Goal: Task Accomplishment & Management: Complete application form

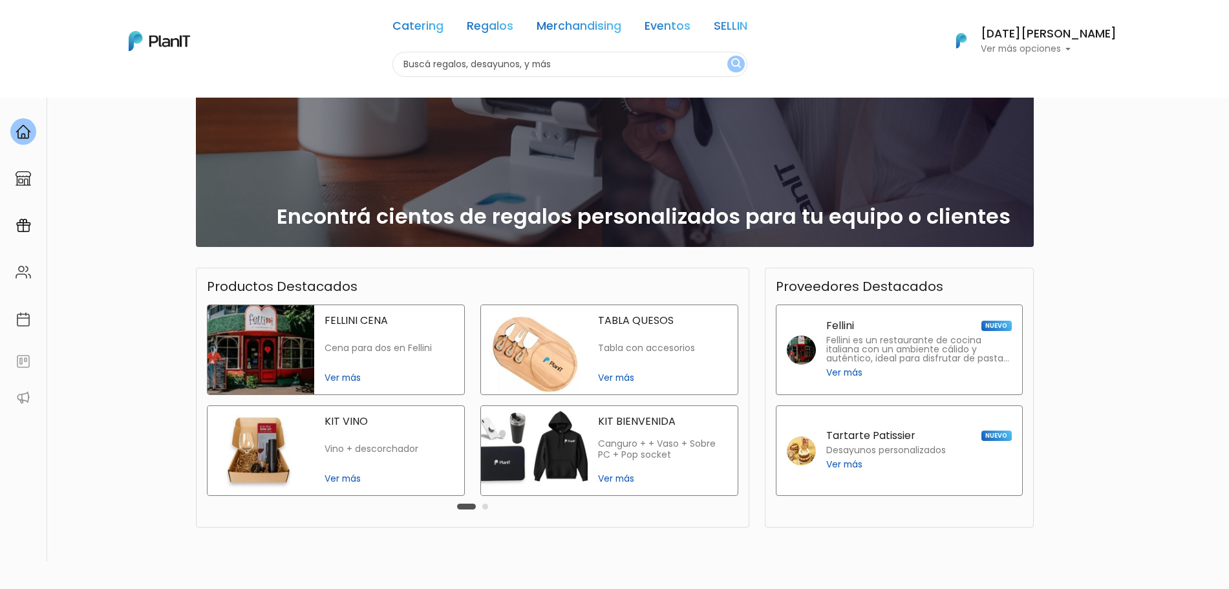
scroll to position [52, 0]
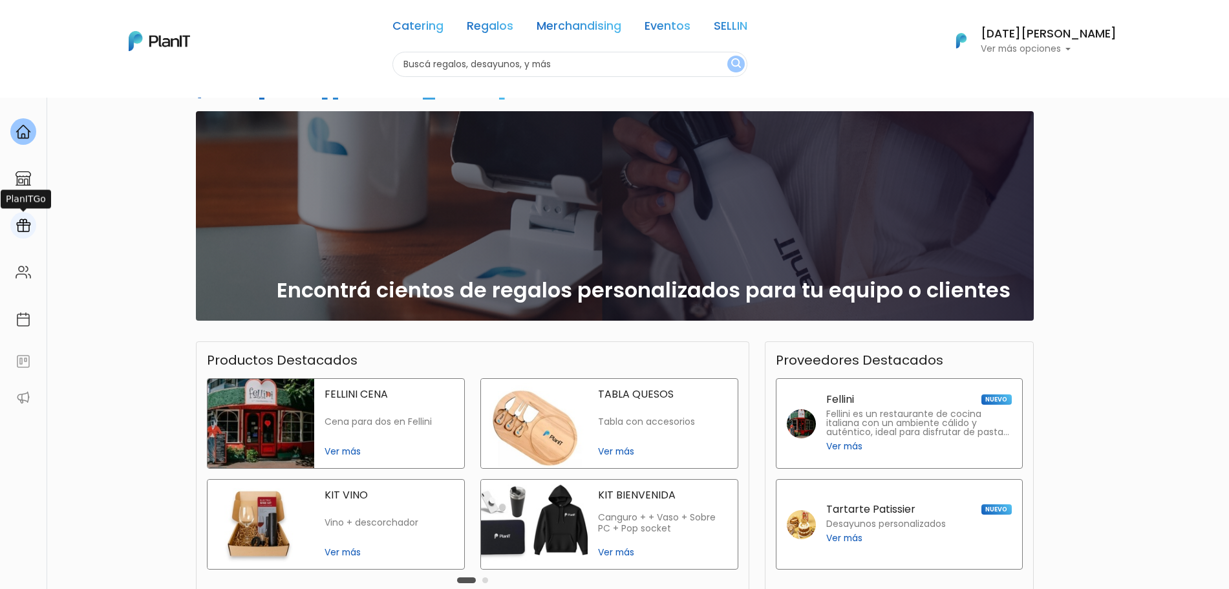
click at [24, 227] on img at bounding box center [24, 226] width 16 height 16
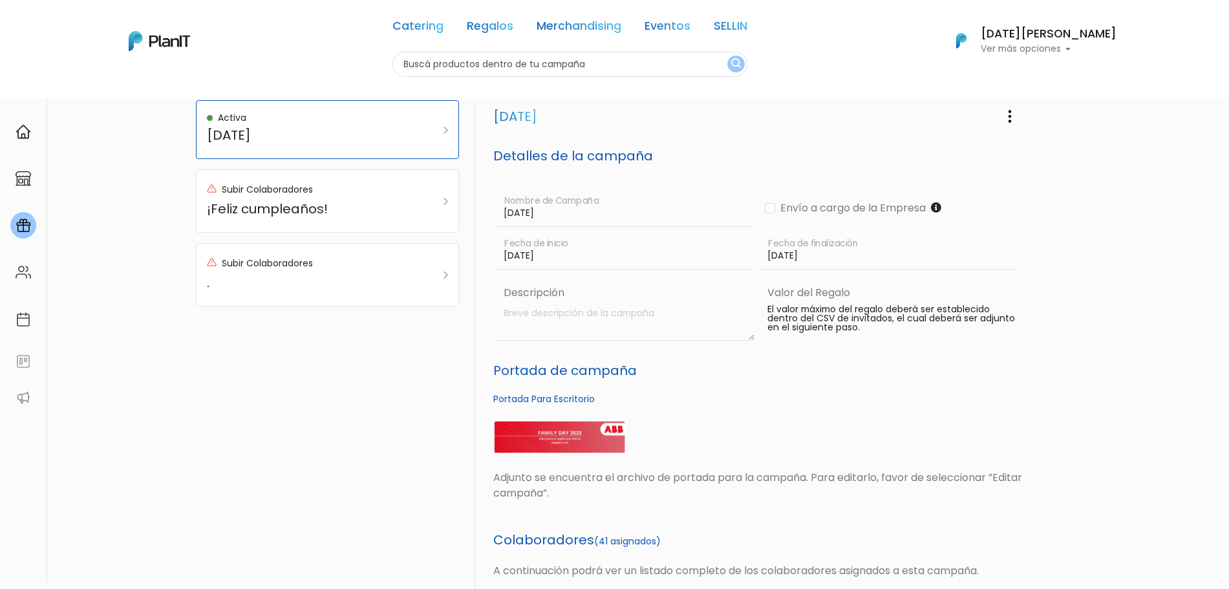
scroll to position [49, 0]
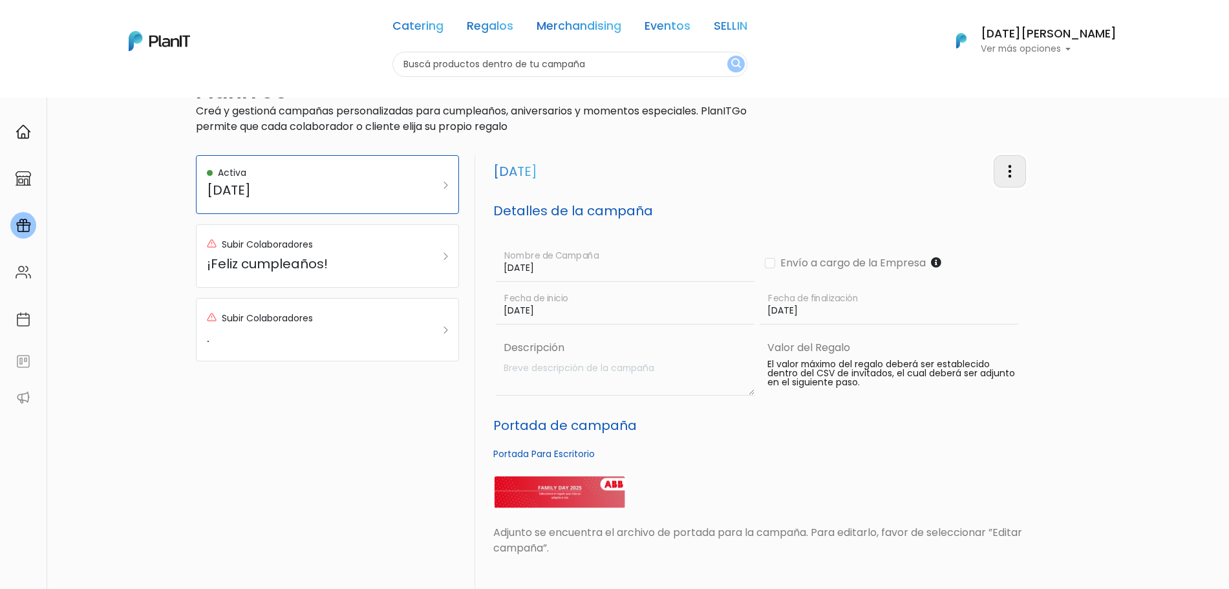
click at [1016, 175] on img "button" at bounding box center [1010, 172] width 16 height 16
click at [969, 211] on link "Editar Campaña" at bounding box center [967, 208] width 117 height 28
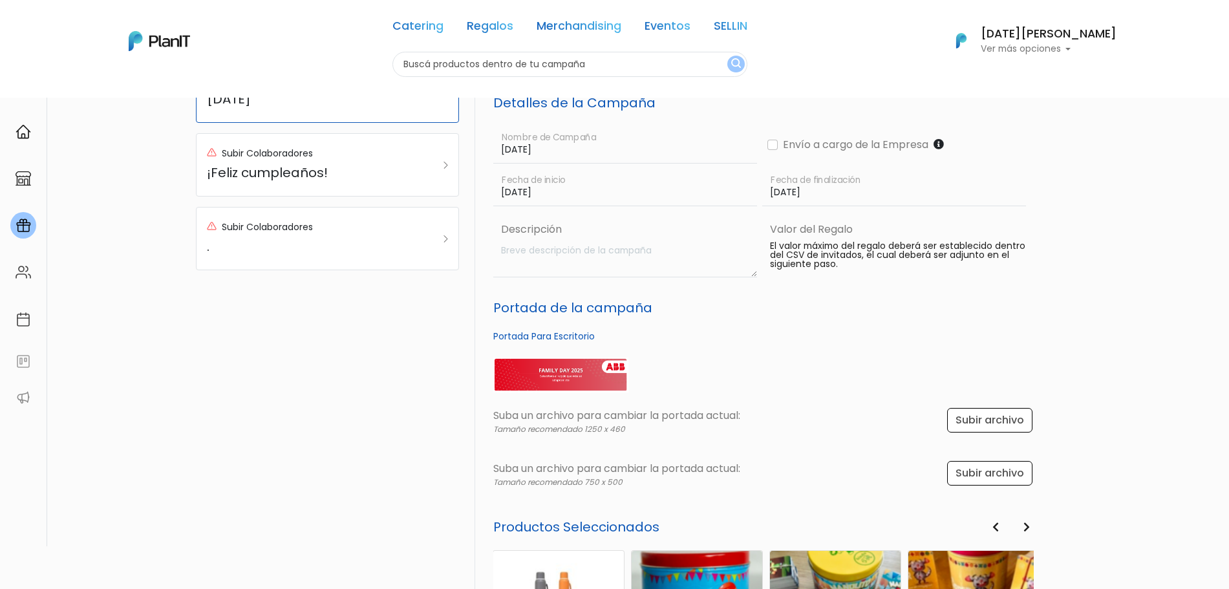
scroll to position [184, 0]
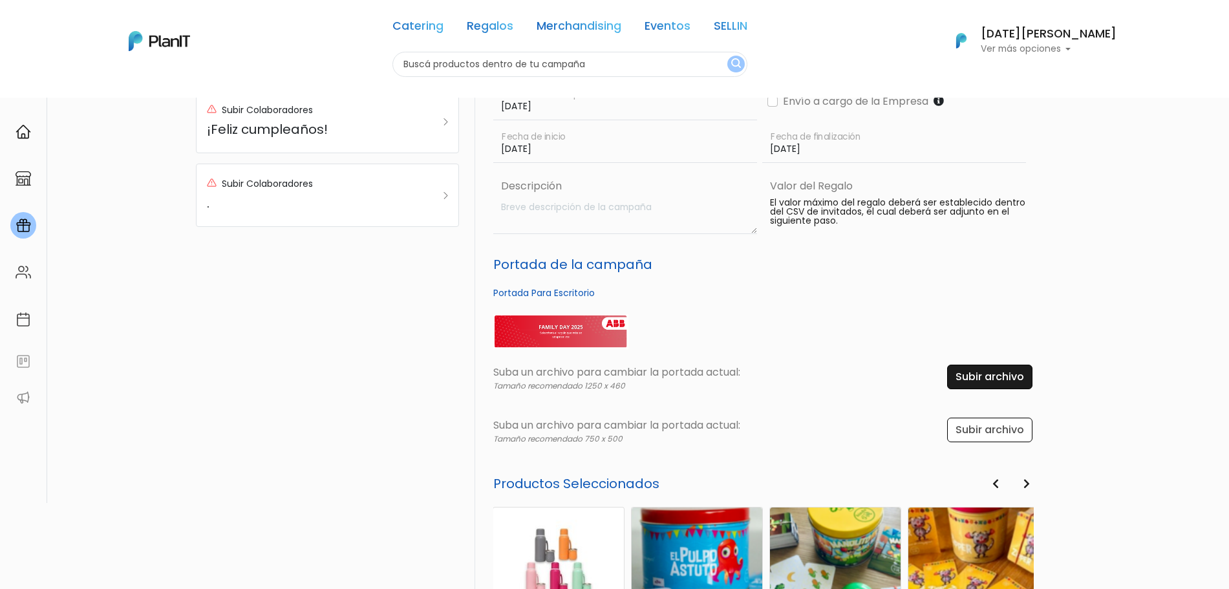
click at [968, 379] on input "file" at bounding box center [988, 377] width 89 height 25
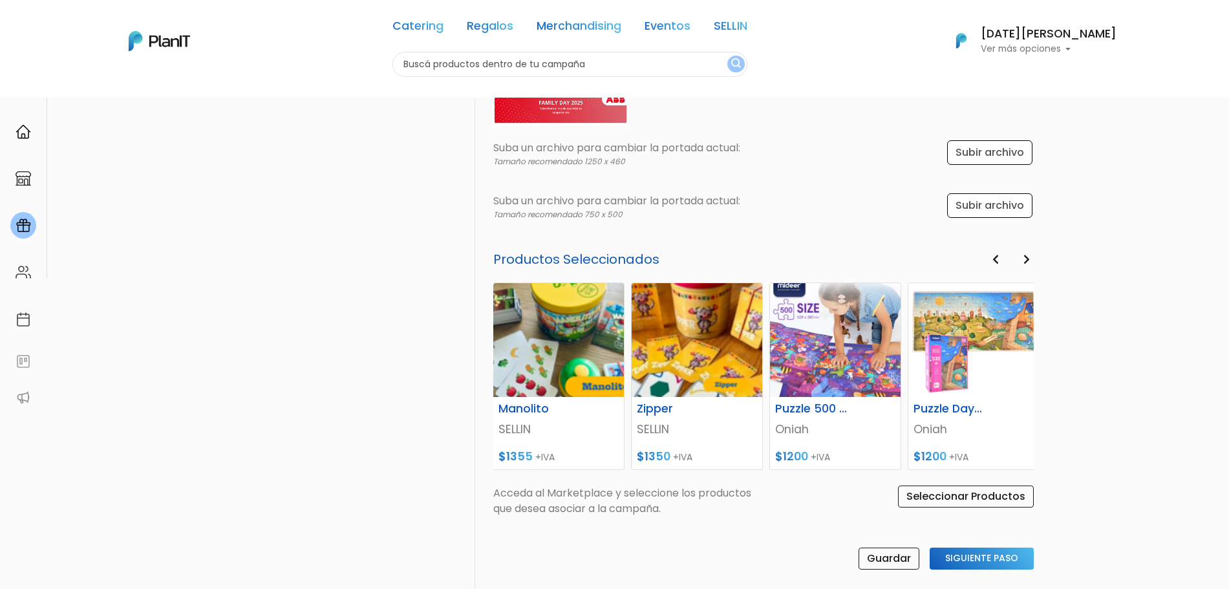
scroll to position [517, 0]
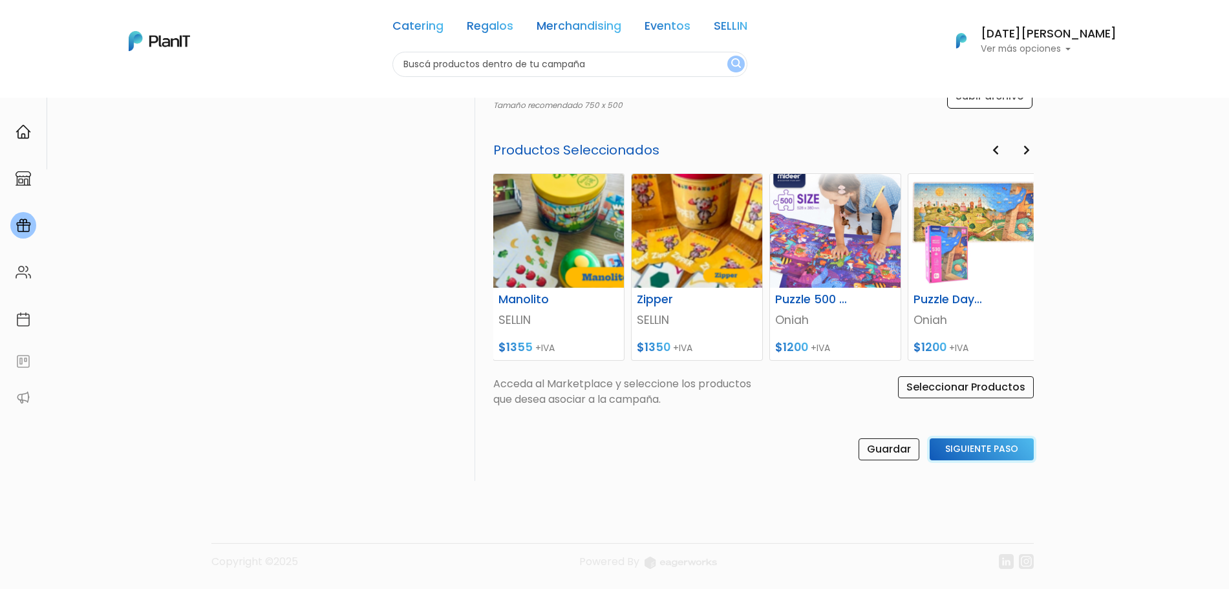
click at [969, 445] on input "Siguiente Paso" at bounding box center [982, 449] width 104 height 22
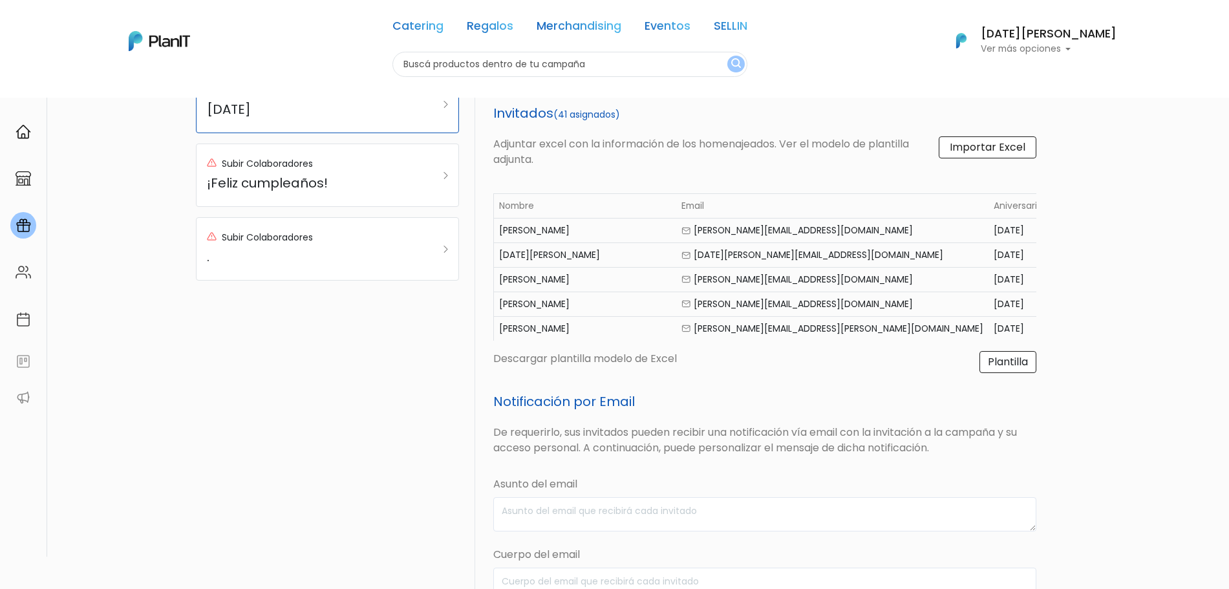
scroll to position [84, 0]
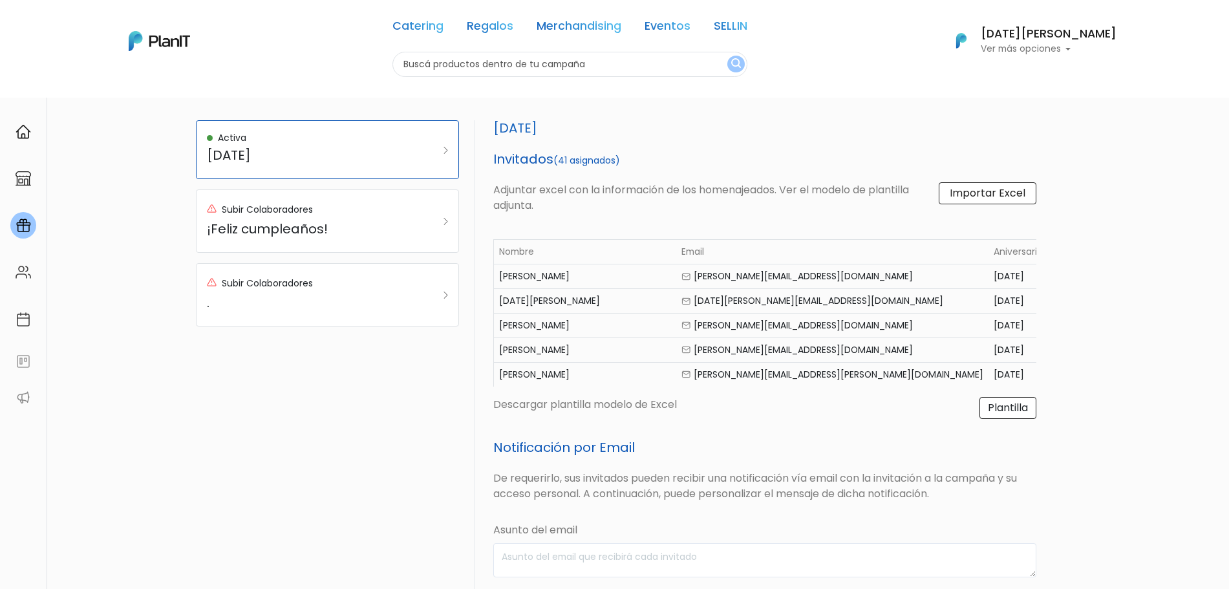
click at [988, 203] on label "Importar Excel" at bounding box center [988, 193] width 98 height 22
click at [0, 0] on input "Importar Excel" at bounding box center [0, 0] width 0 height 0
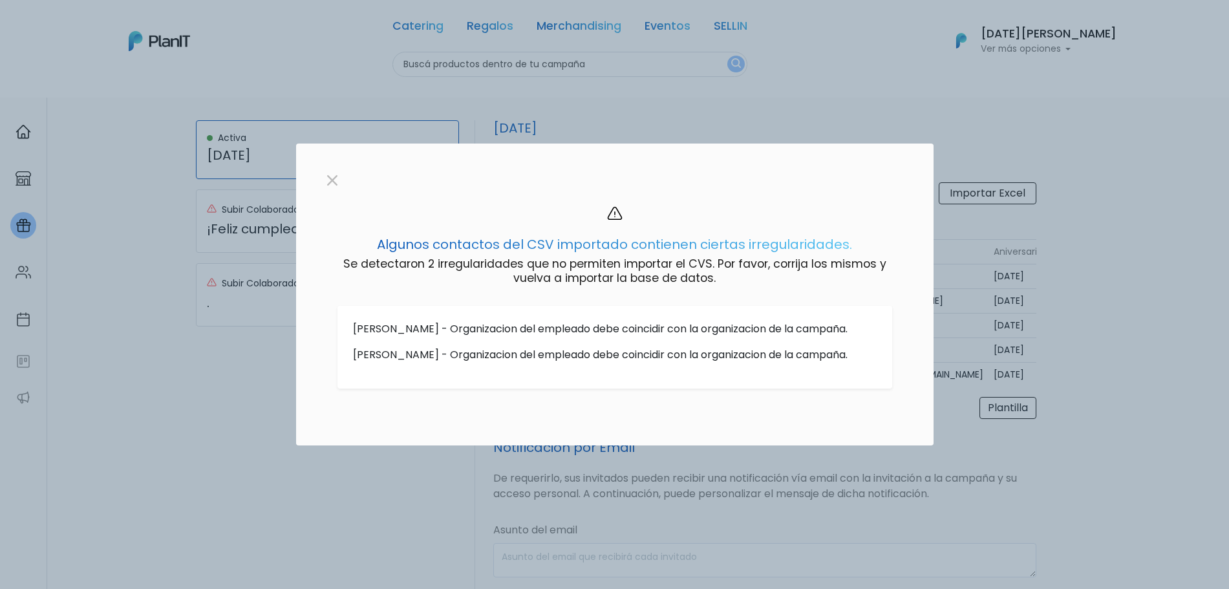
click at [721, 326] on p "[PERSON_NAME] - Organizacion del empleado debe coincidir con la organizacion de…" at bounding box center [615, 329] width 524 height 16
click at [644, 337] on div "[PERSON_NAME] - Organizacion del empleado debe coincidir con la organizacion de…" at bounding box center [615, 334] width 524 height 26
click at [625, 347] on p "[PERSON_NAME] - Organizacion del empleado debe coincidir con la organizacion de…" at bounding box center [615, 355] width 524 height 16
click at [615, 368] on div "[PERSON_NAME] - Organizacion del empleado debe coincidir con la organizacion de…" at bounding box center [614, 347] width 555 height 83
click at [325, 172] on button "button" at bounding box center [332, 179] width 21 height 21
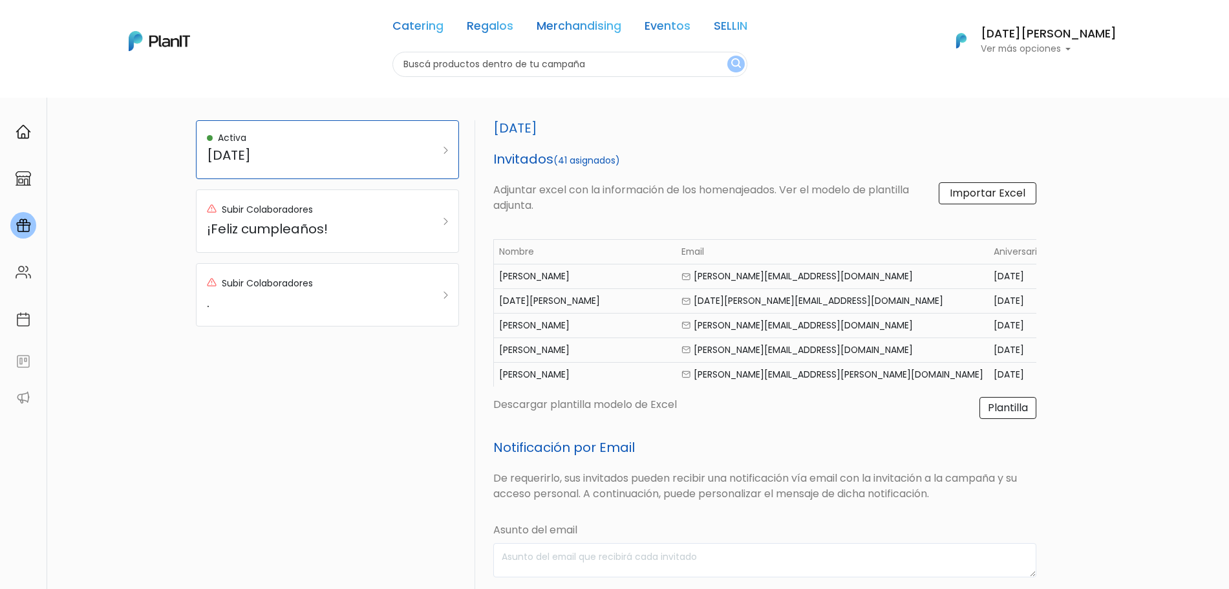
click at [980, 197] on label "Importar Excel" at bounding box center [988, 193] width 98 height 22
click at [0, 0] on input "Importar Excel" at bounding box center [0, 0] width 0 height 0
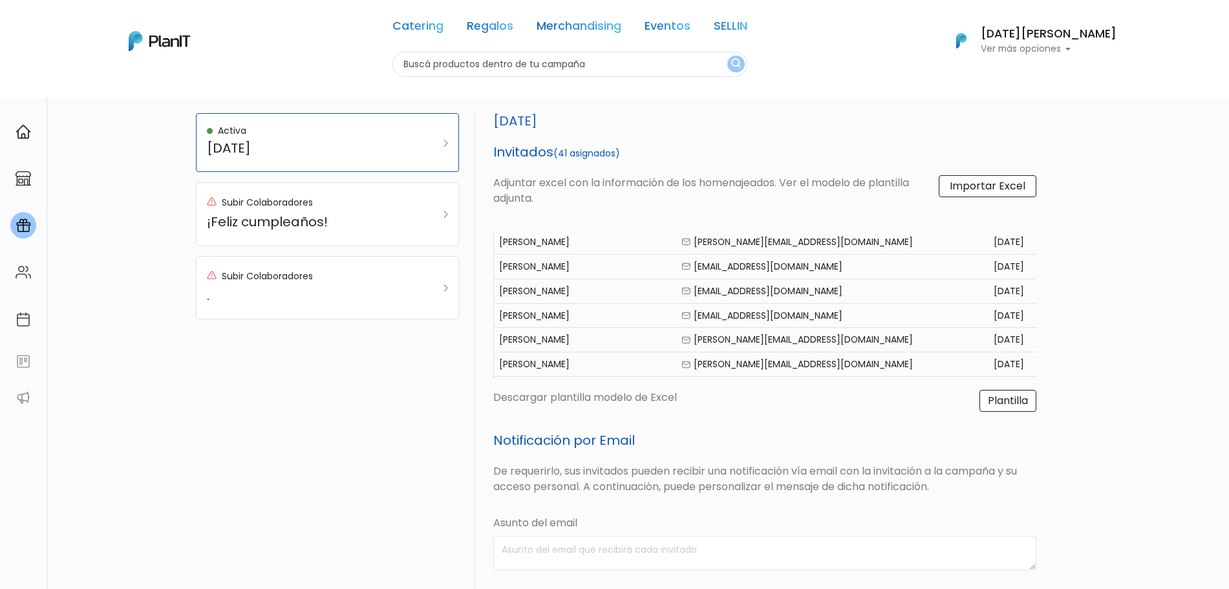
scroll to position [0, 0]
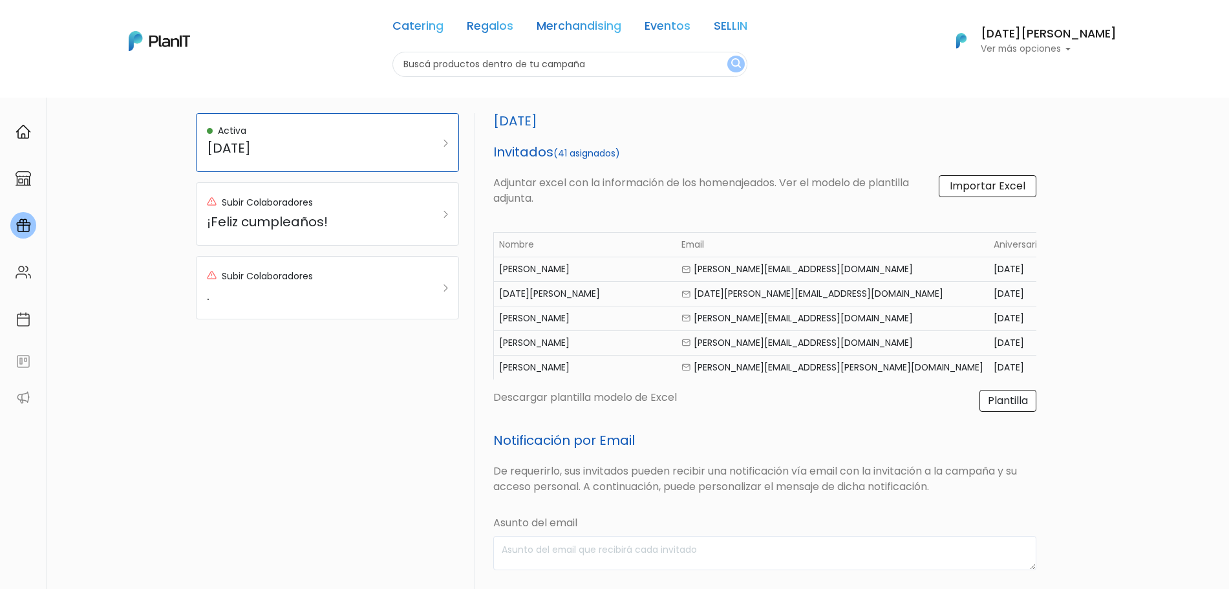
drag, startPoint x: 1013, startPoint y: 360, endPoint x: 496, endPoint y: 247, distance: 528.7
copy table "Loremi Dolor Sitametcons Adipiscing Elitse Doeiu tempor incid.utlabo-etdolor@ma…"
click at [548, 371] on div "[PERSON_NAME]" at bounding box center [585, 368] width 172 height 14
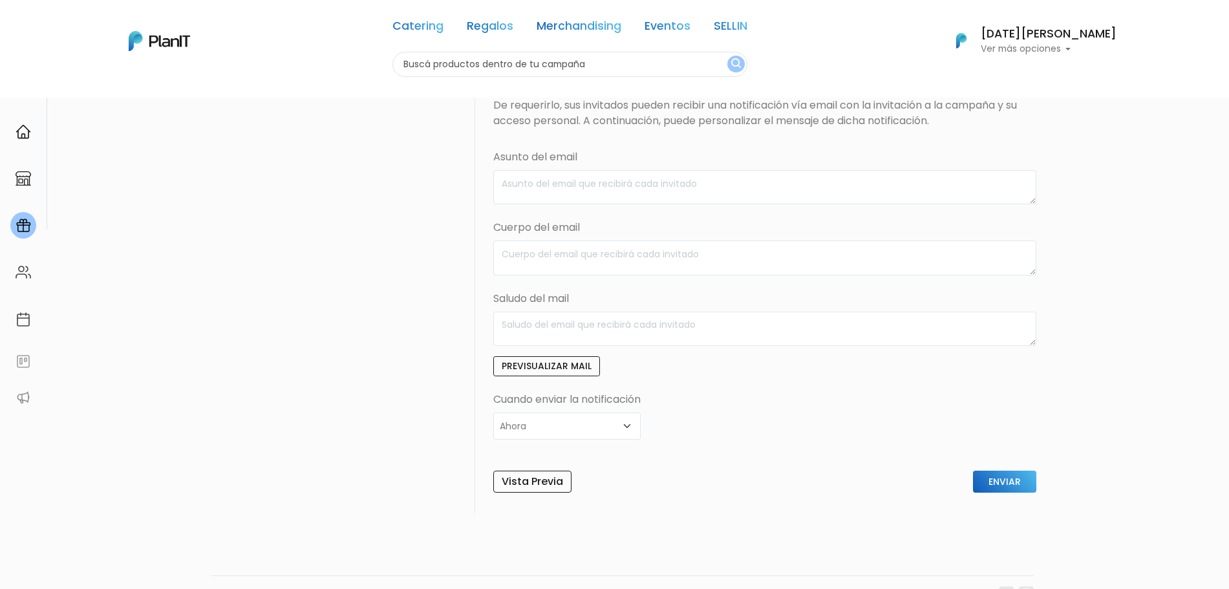
scroll to position [443, 0]
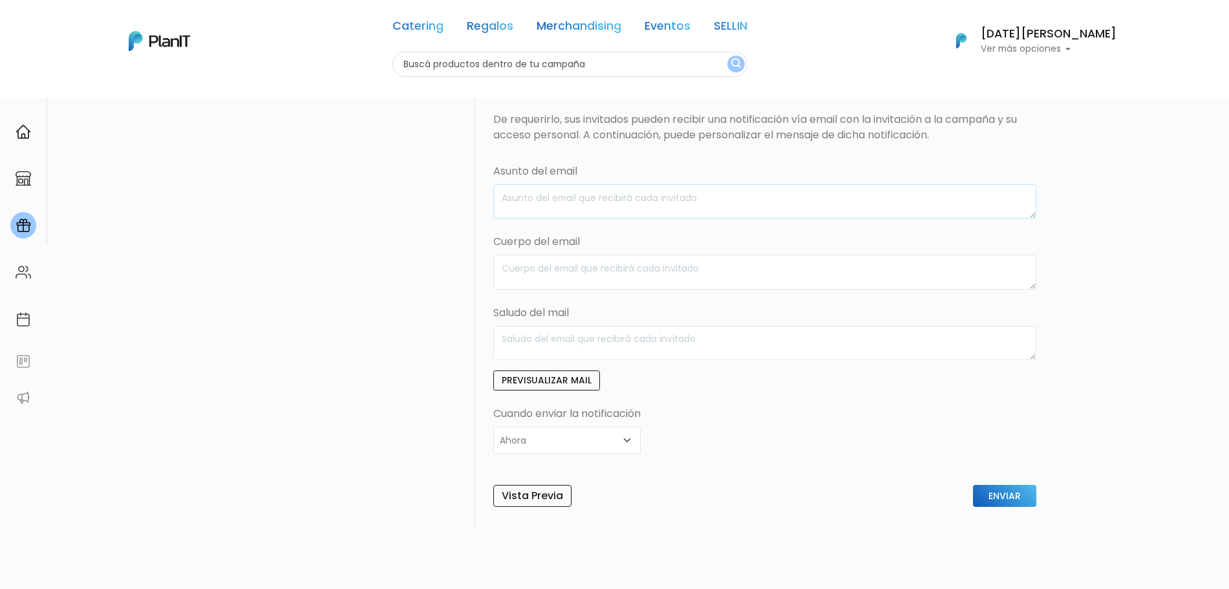
click at [745, 196] on textarea at bounding box center [764, 201] width 543 height 34
type textarea "¿"
type textarea "¡Llegó tu regalo!"
click at [612, 266] on textarea at bounding box center [764, 272] width 543 height 34
type textarea "H"
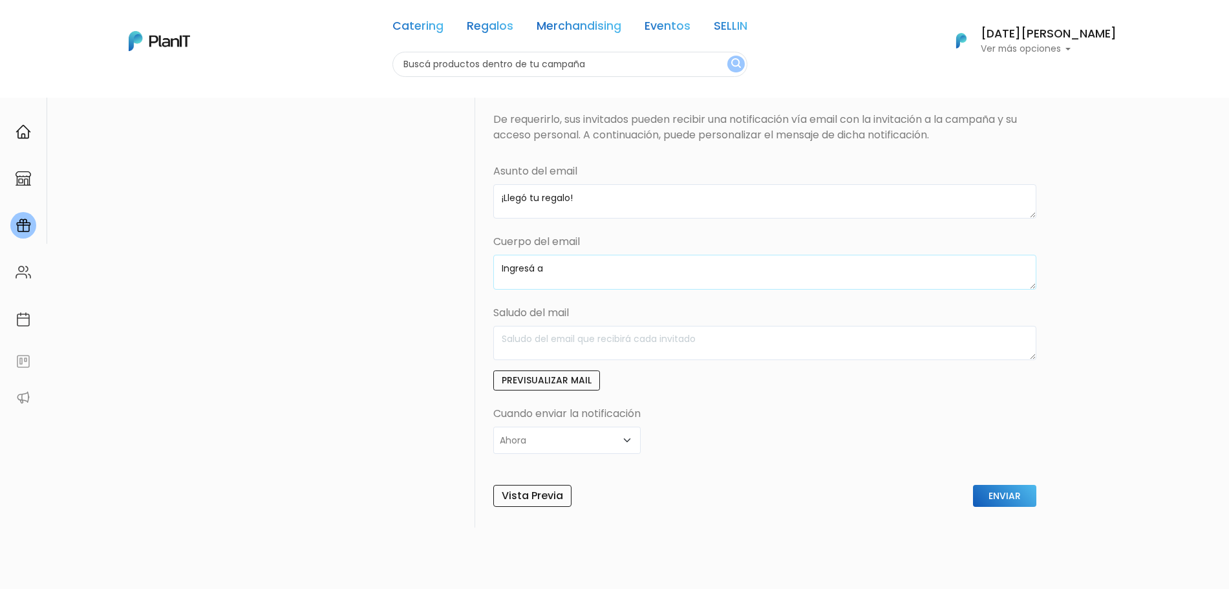
click at [514, 278] on textarea "Ingresá a" at bounding box center [764, 272] width 543 height 34
drag, startPoint x: 514, startPoint y: 278, endPoint x: 507, endPoint y: 264, distance: 15.9
click at [507, 264] on textarea "Ingresá a" at bounding box center [764, 272] width 543 height 34
click at [579, 264] on textarea "Ingresá a" at bounding box center [764, 272] width 543 height 34
type textarea "I"
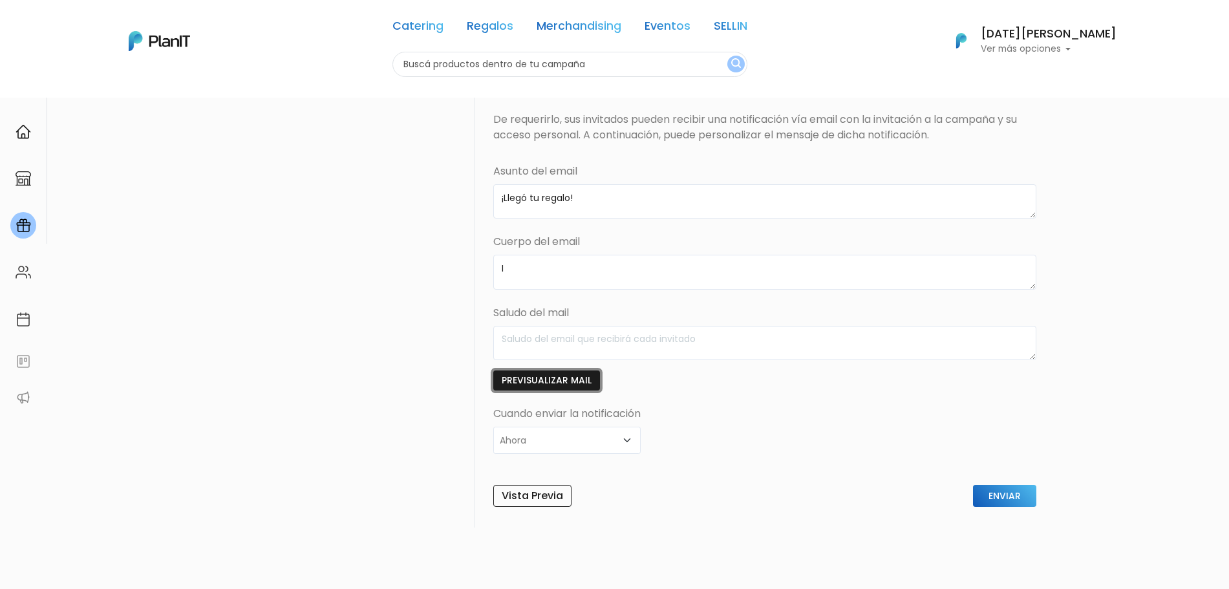
click at [551, 380] on button "Previsualizar mail" at bounding box center [546, 380] width 107 height 20
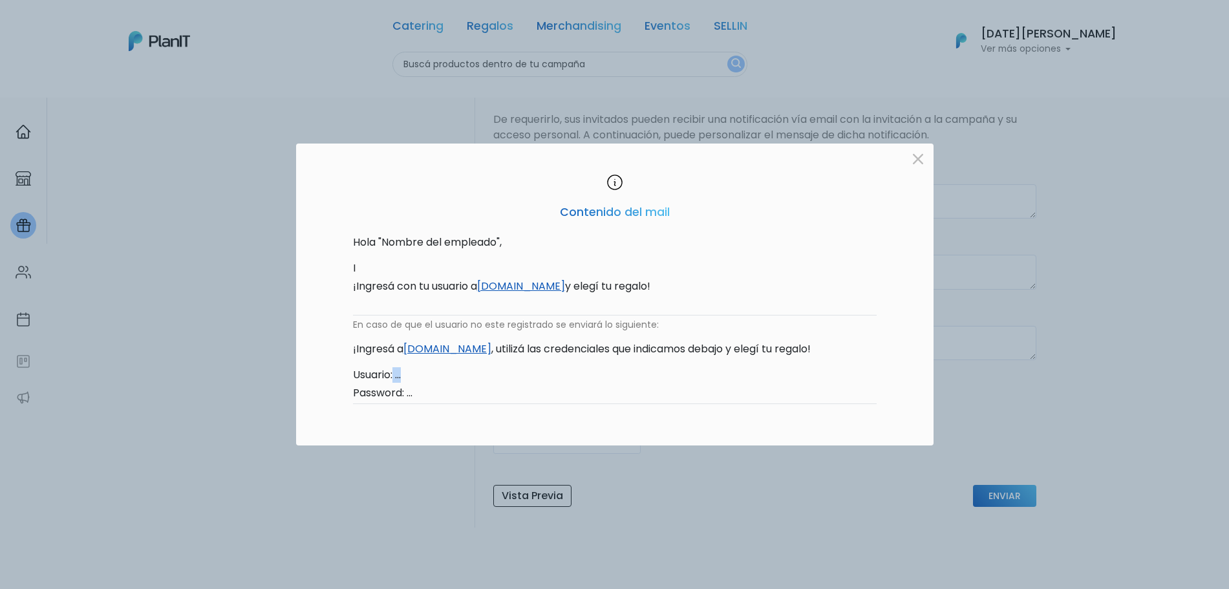
drag, startPoint x: 395, startPoint y: 381, endPoint x: 447, endPoint y: 380, distance: 51.7
click at [447, 380] on p "Usuario: ..." at bounding box center [615, 375] width 524 height 16
click at [446, 418] on p at bounding box center [615, 419] width 524 height 10
click at [921, 158] on button "button" at bounding box center [918, 159] width 21 height 21
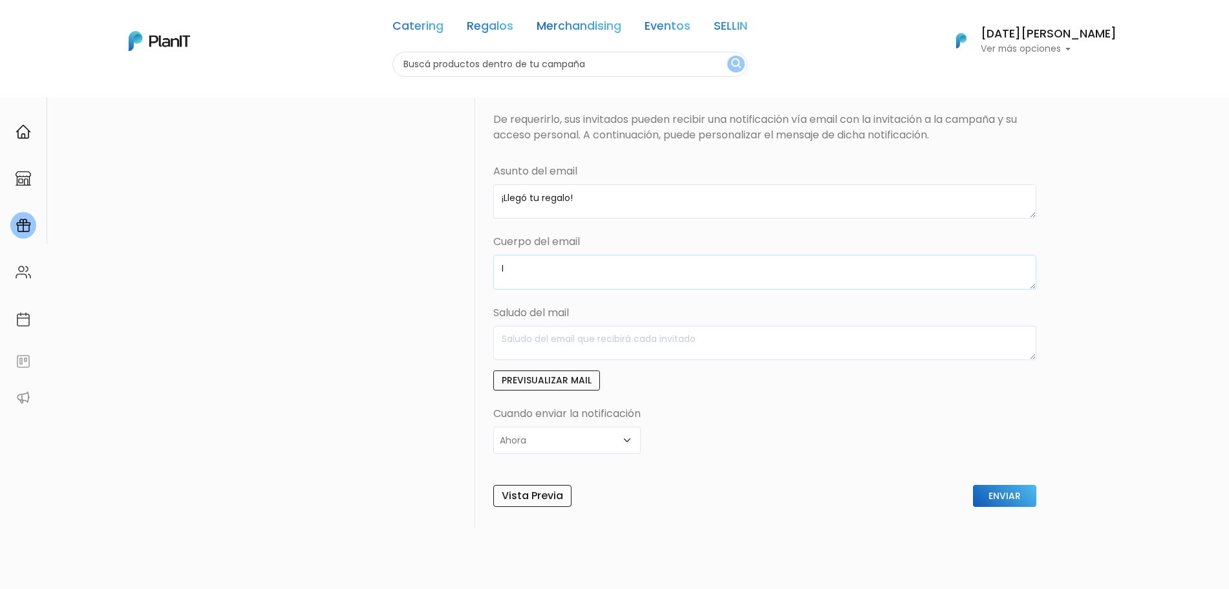
click at [592, 281] on textarea "I" at bounding box center [764, 272] width 543 height 34
click at [562, 374] on button "Previsualizar mail" at bounding box center [546, 380] width 107 height 20
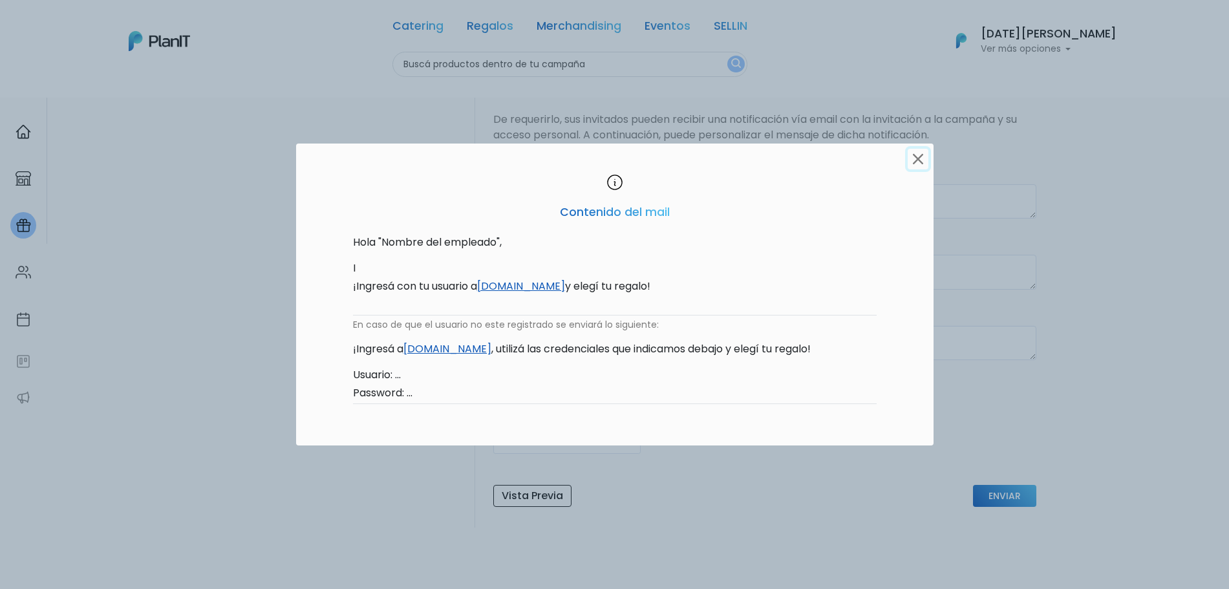
click at [915, 162] on button "button" at bounding box center [918, 159] width 21 height 21
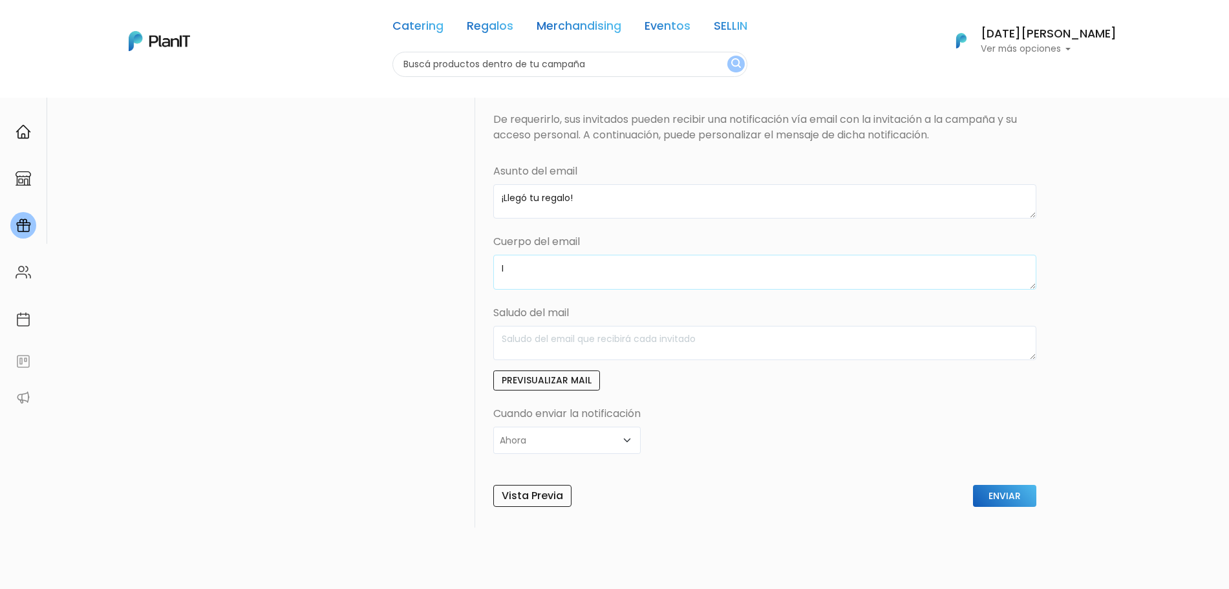
click at [604, 282] on textarea "I" at bounding box center [764, 272] width 543 height 34
click at [604, 273] on textarea at bounding box center [764, 272] width 543 height 34
click at [556, 383] on button "Previsualizar mail" at bounding box center [546, 380] width 107 height 20
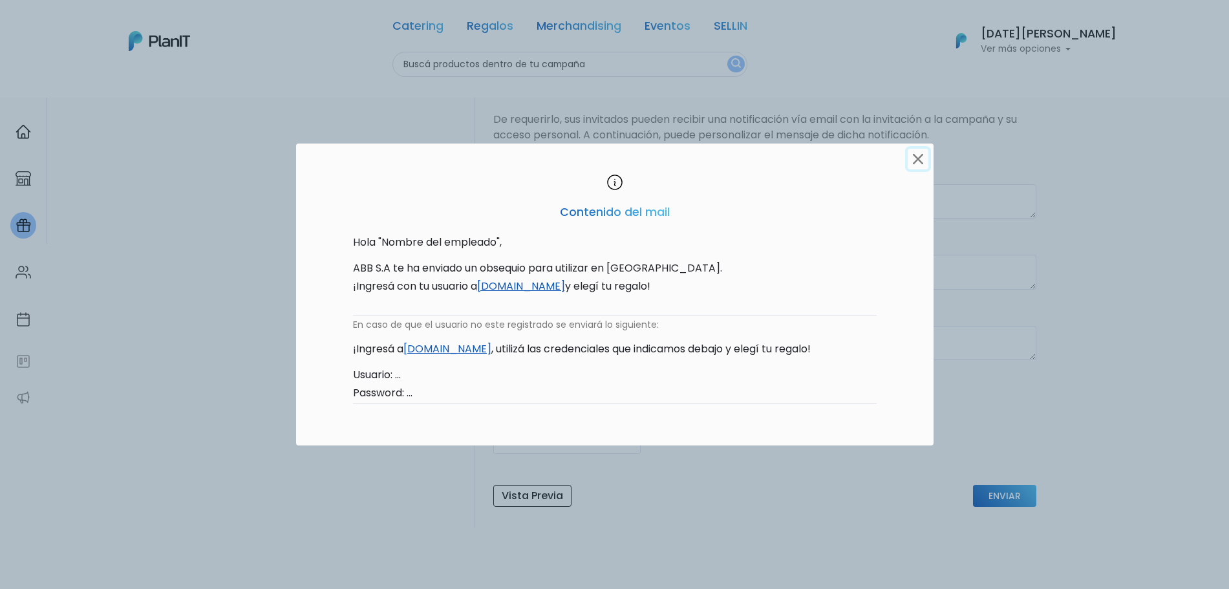
click at [919, 153] on button "button" at bounding box center [918, 159] width 21 height 21
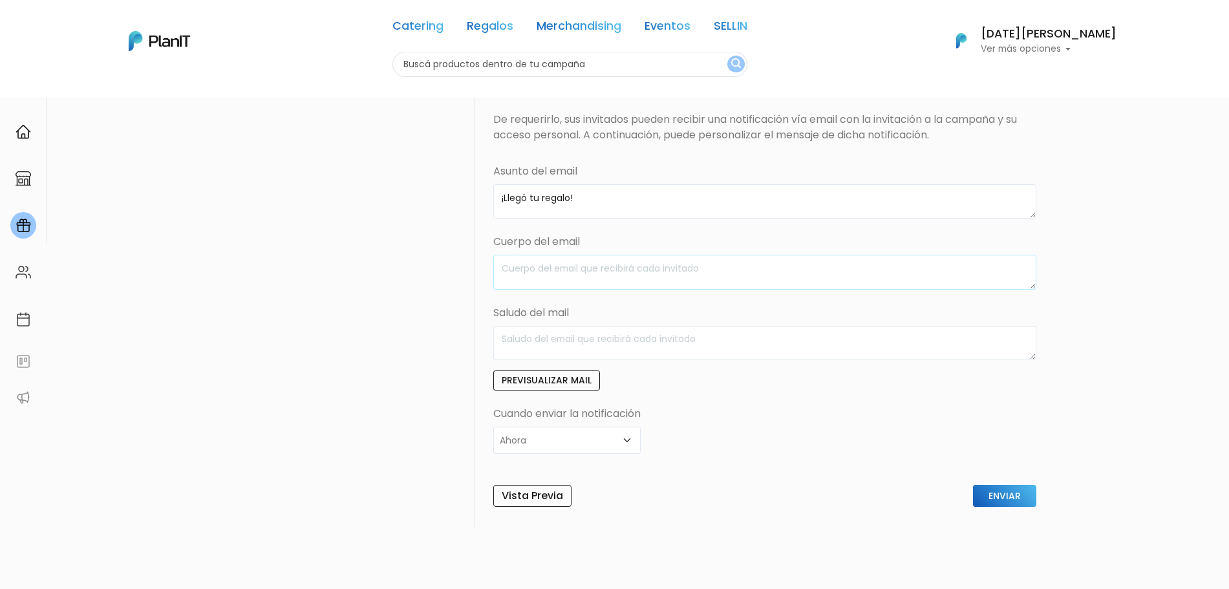
click at [611, 264] on textarea at bounding box center [764, 272] width 543 height 34
click at [562, 203] on textarea "¡Llegó tu regalo!" at bounding box center [764, 201] width 543 height 34
click at [1169, 313] on div "PlanITGo Creá y gestioná campañas personalizadas para cumpleaños, aniversarios …" at bounding box center [614, 145] width 1229 height 982
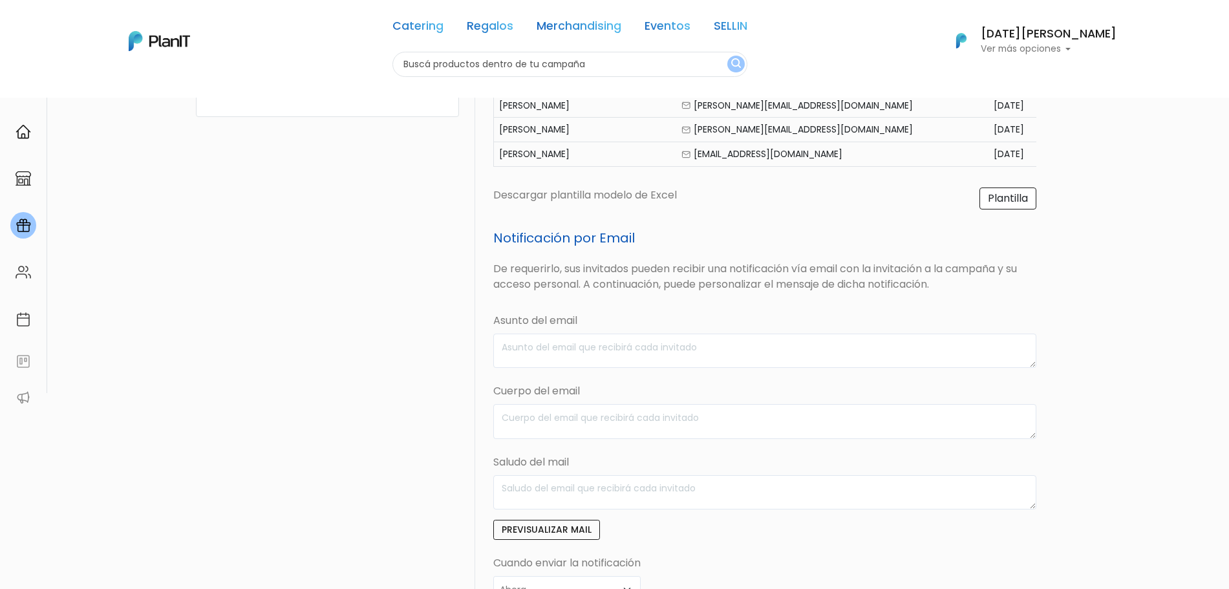
scroll to position [410, 0]
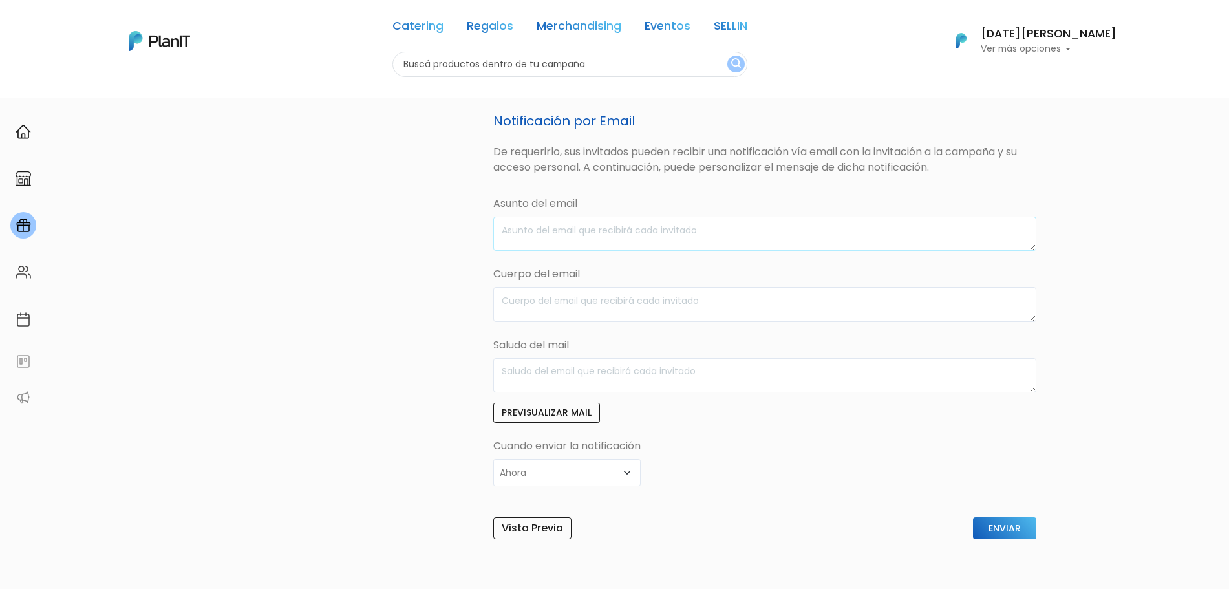
click at [549, 236] on textarea at bounding box center [764, 234] width 543 height 34
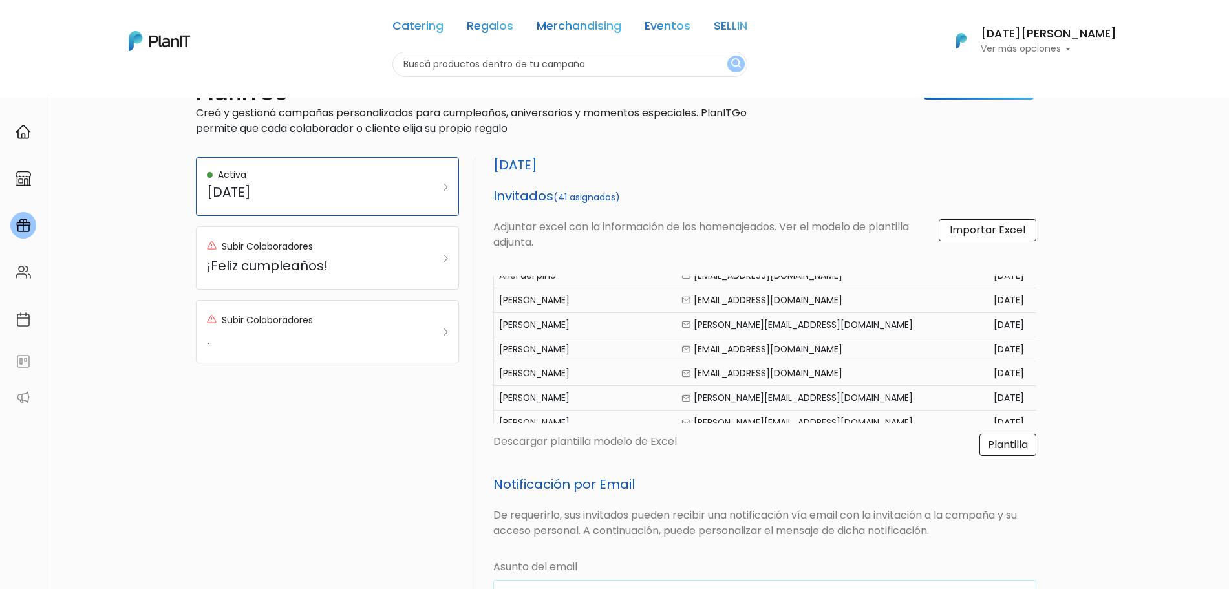
scroll to position [892, 0]
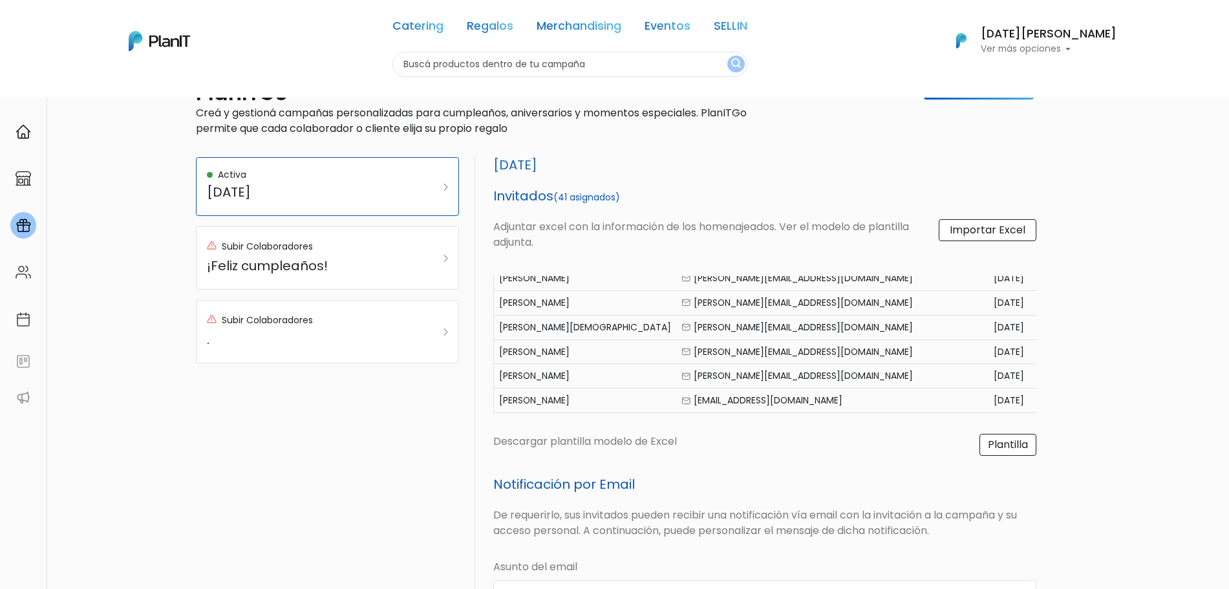
click at [1159, 347] on div "PlanITGo Creá y gestioná campañas personalizadas para cumpleaños, aniversarios …" at bounding box center [614, 541] width 1229 height 982
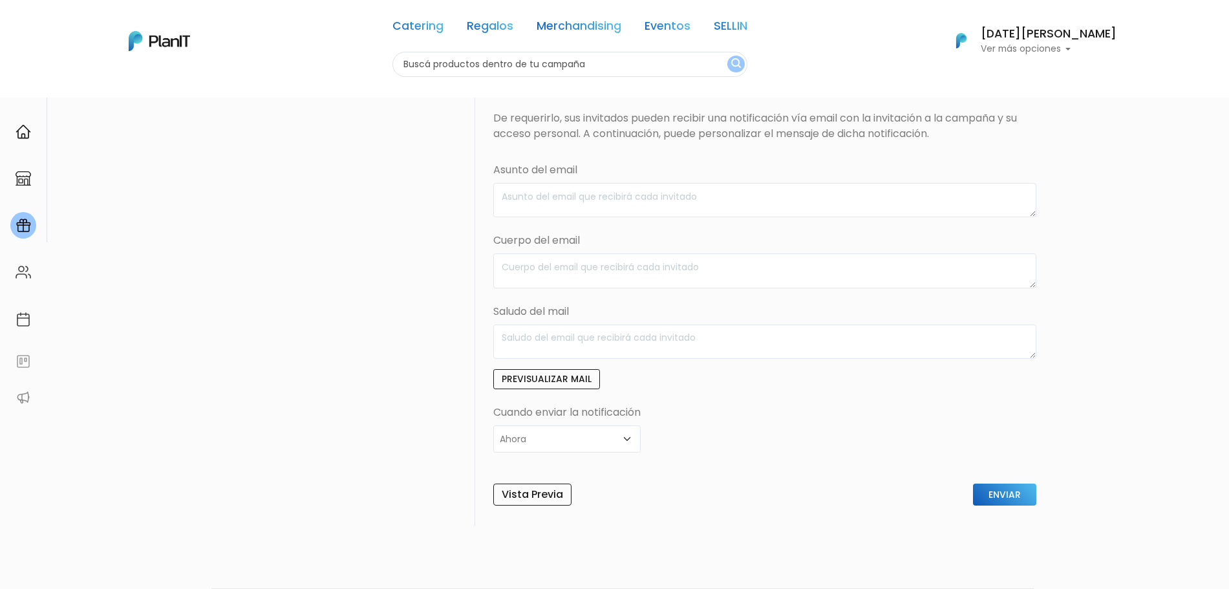
scroll to position [434, 0]
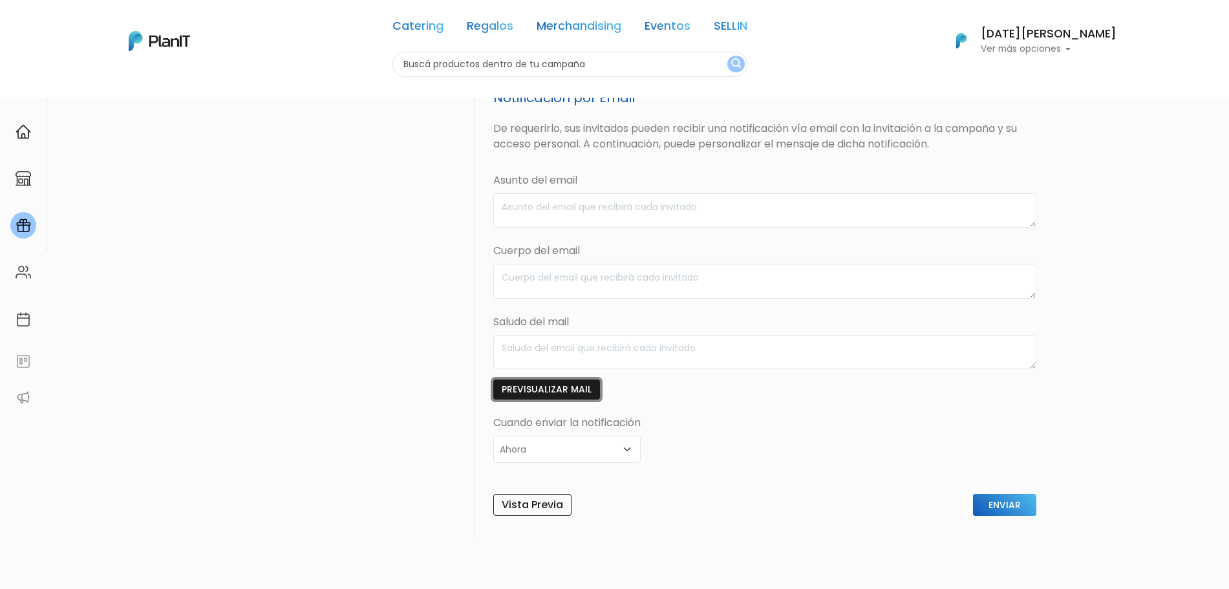
click at [555, 383] on button "Previsualizar mail" at bounding box center [546, 389] width 107 height 20
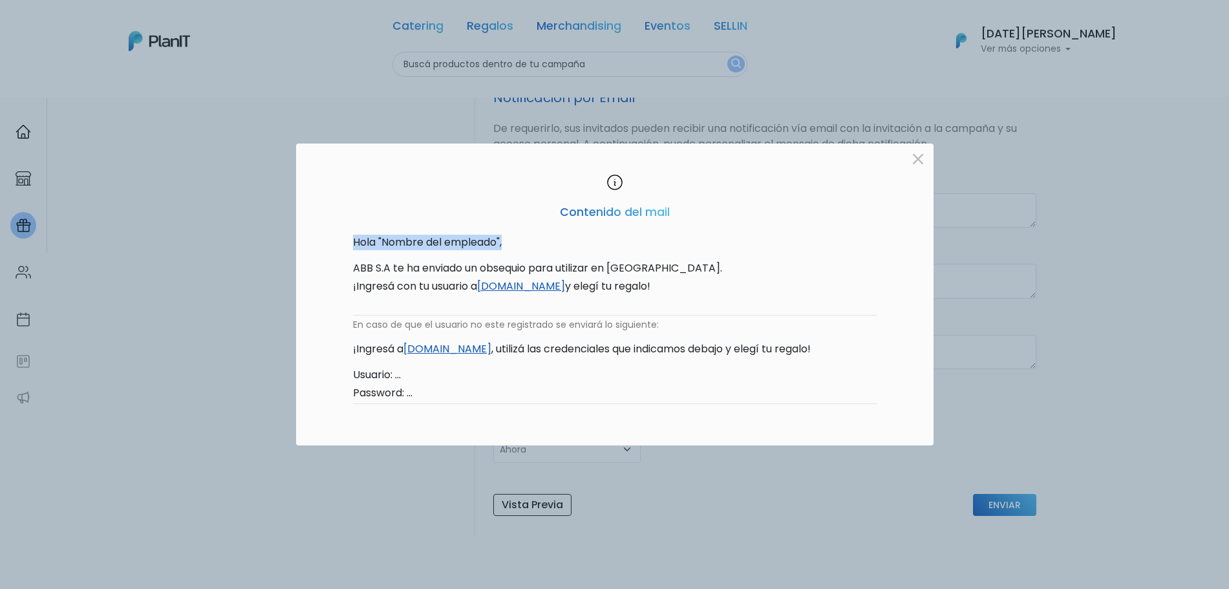
drag, startPoint x: 353, startPoint y: 240, endPoint x: 534, endPoint y: 244, distance: 181.0
click at [534, 244] on p "Hola "Nombre del empleado"," at bounding box center [615, 243] width 524 height 16
drag, startPoint x: 360, startPoint y: 270, endPoint x: 749, endPoint y: 290, distance: 389.7
click at [749, 290] on div "Hola "Nombre del empleado", ABB [PERSON_NAME] te ha enviado un obsequio para ut…" at bounding box center [614, 335] width 555 height 222
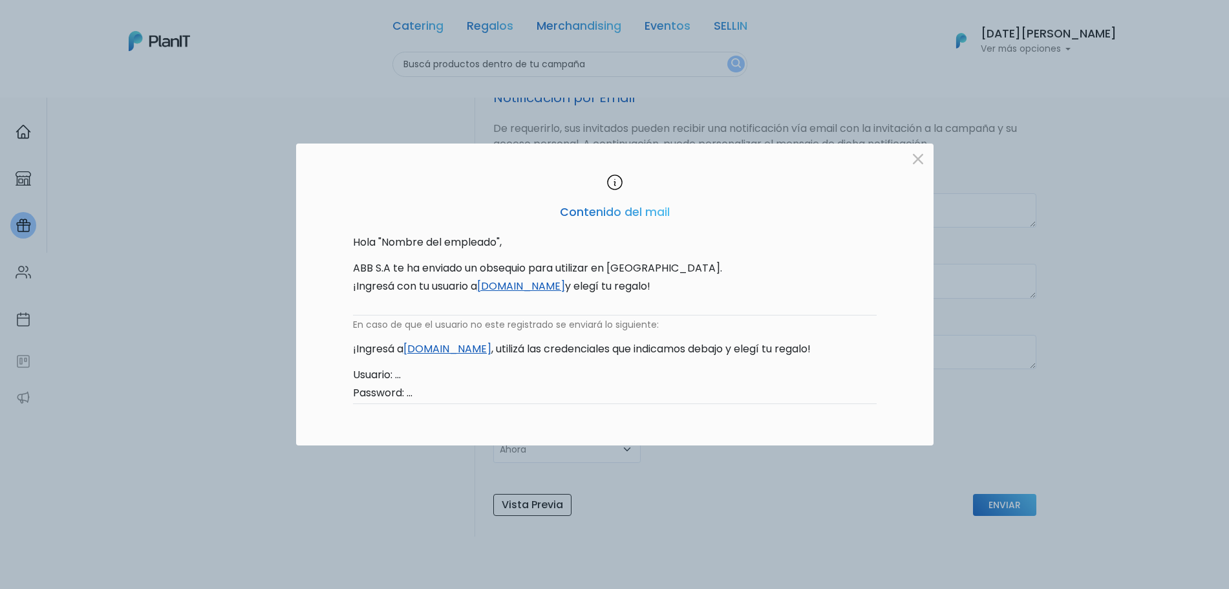
click at [749, 290] on p "¡Ingresá con tu usuario a [DOMAIN_NAME] y elegí tu regalo!" at bounding box center [615, 292] width 524 height 26
click at [924, 159] on button "button" at bounding box center [918, 159] width 21 height 21
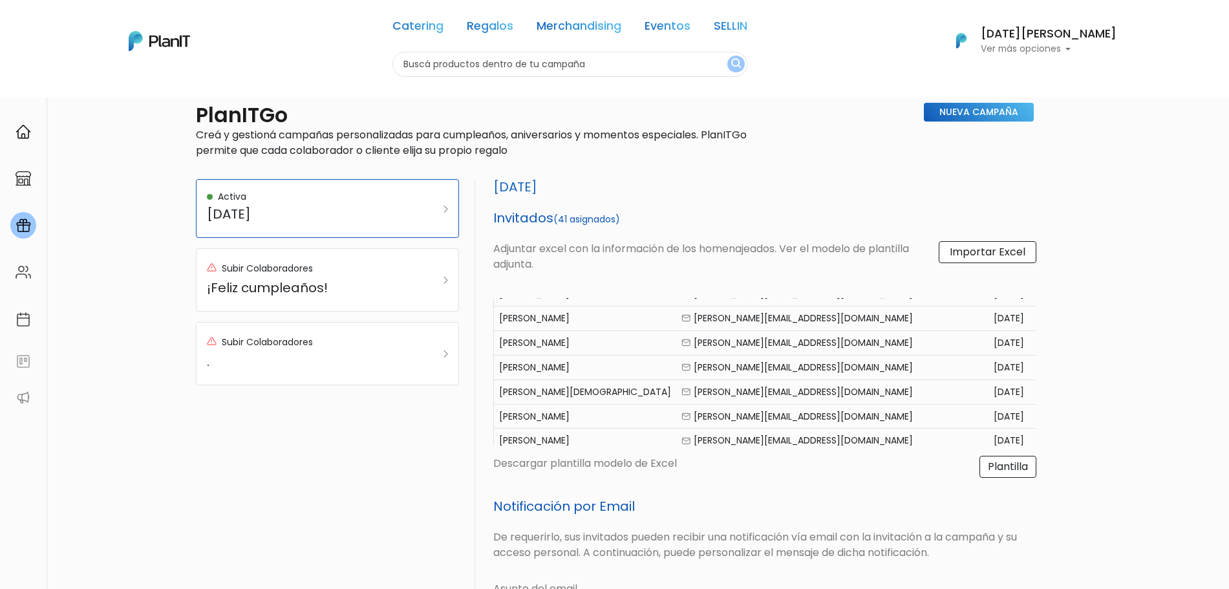
scroll to position [0, 0]
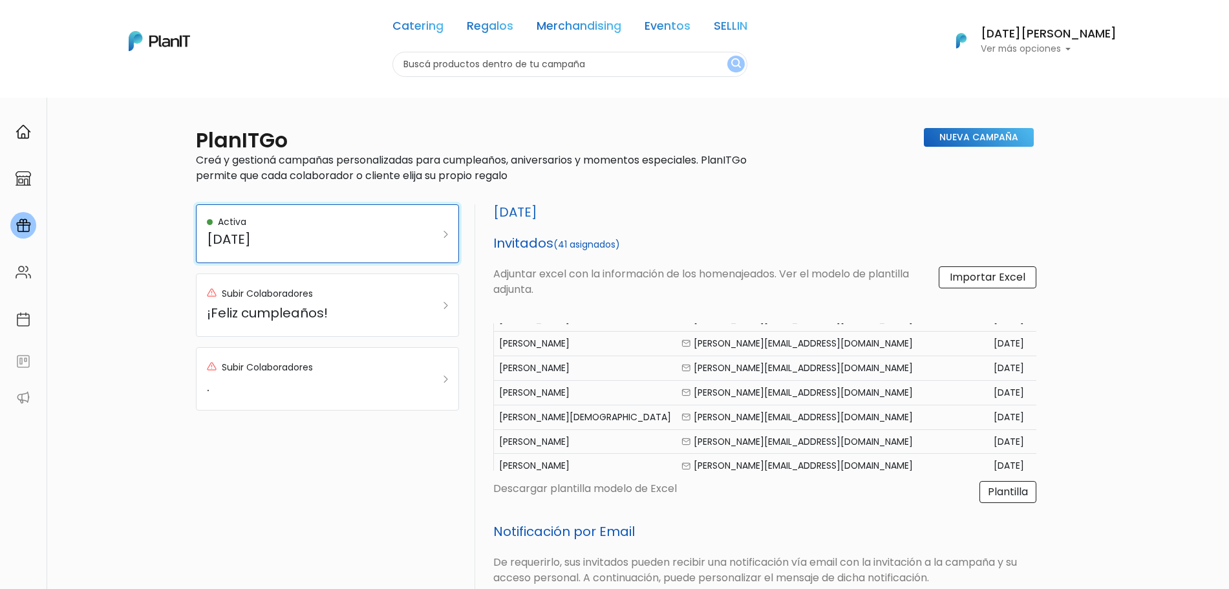
click at [297, 231] on h5 "[DATE]" at bounding box center [309, 239] width 205 height 16
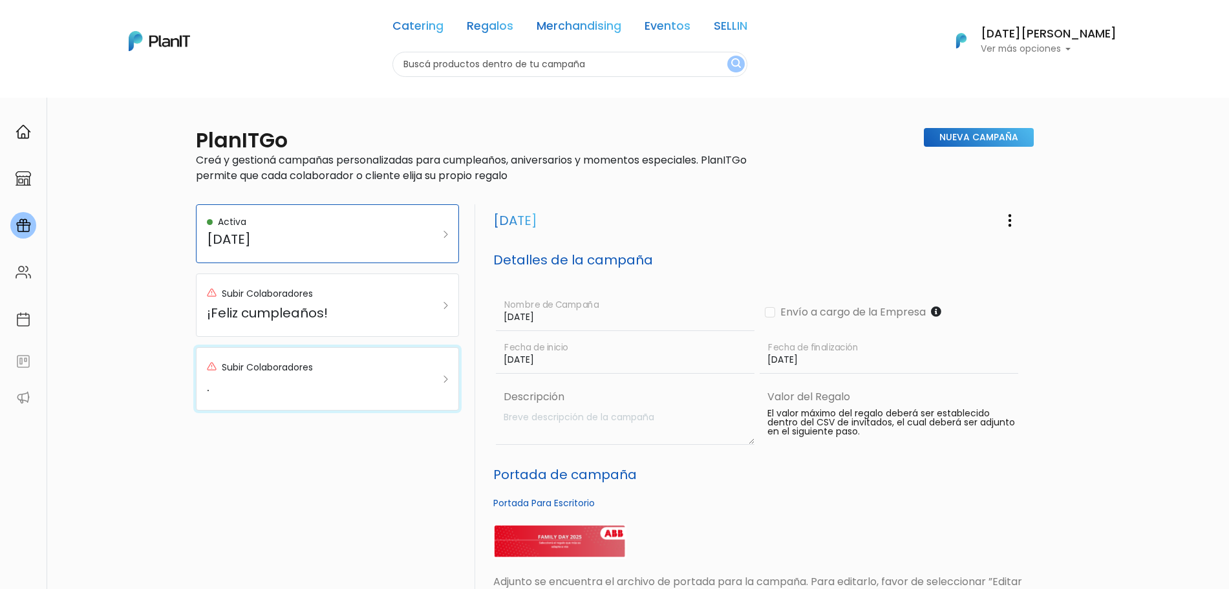
click at [324, 381] on h5 "." at bounding box center [309, 387] width 205 height 16
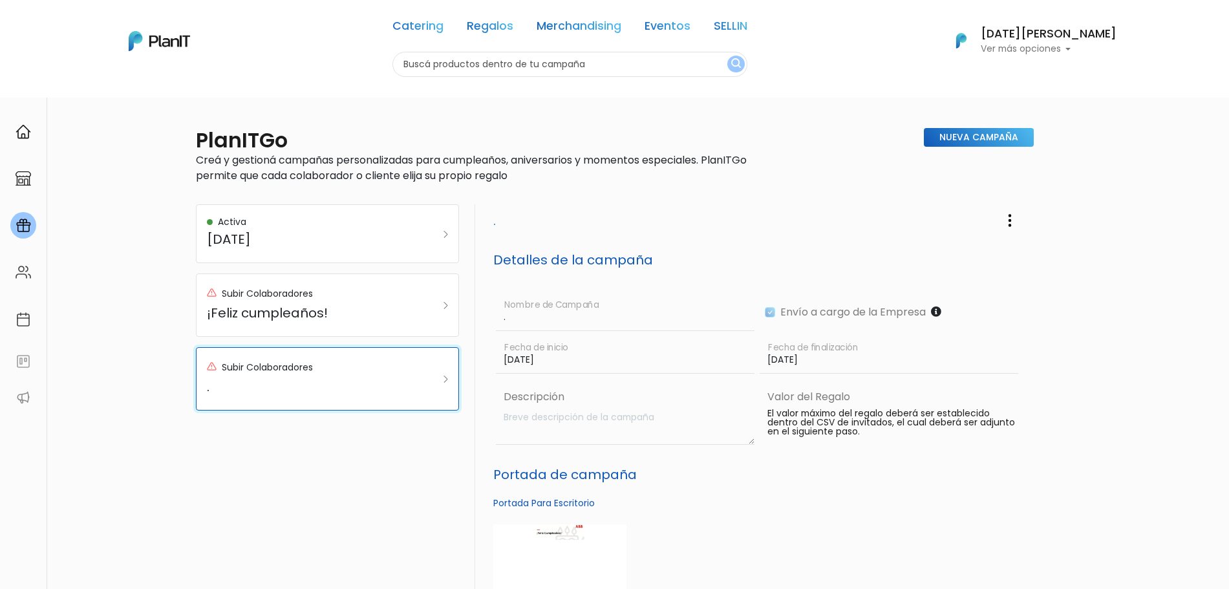
click at [383, 377] on div "Subir Colaboradores ." at bounding box center [309, 378] width 205 height 41
click at [306, 312] on h5 "¡Feliz cumpleaños!" at bounding box center [309, 313] width 205 height 16
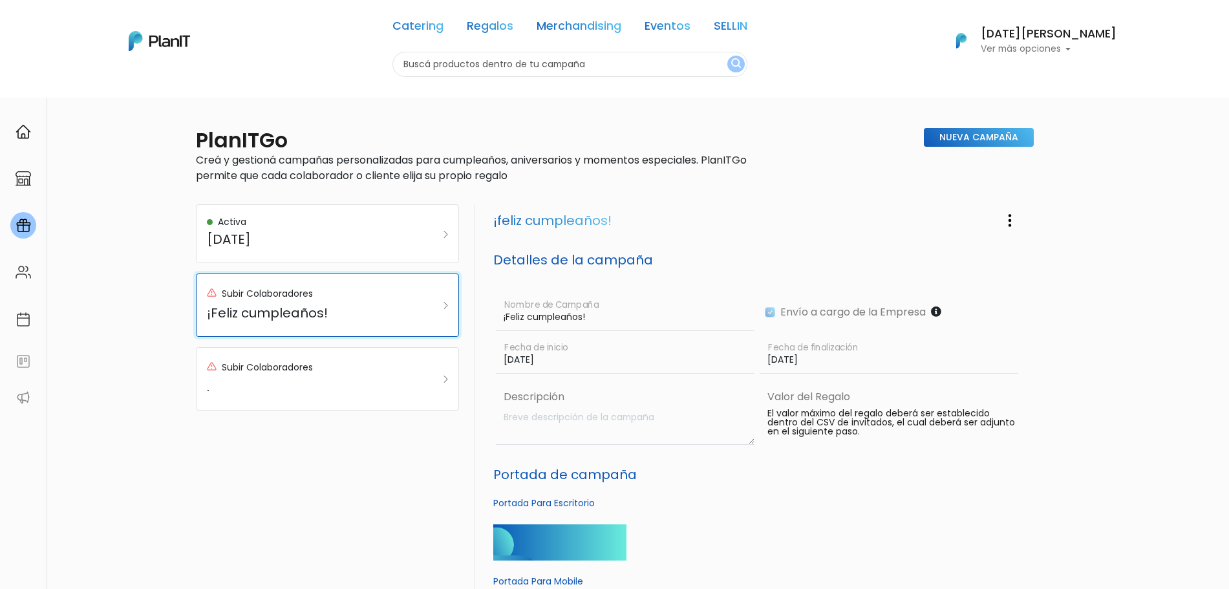
click at [306, 312] on h5 "¡Feliz cumpleaños!" at bounding box center [309, 313] width 205 height 16
click at [1005, 204] on button "button" at bounding box center [1010, 220] width 32 height 32
click at [971, 251] on link "Editar Campaña" at bounding box center [967, 257] width 117 height 28
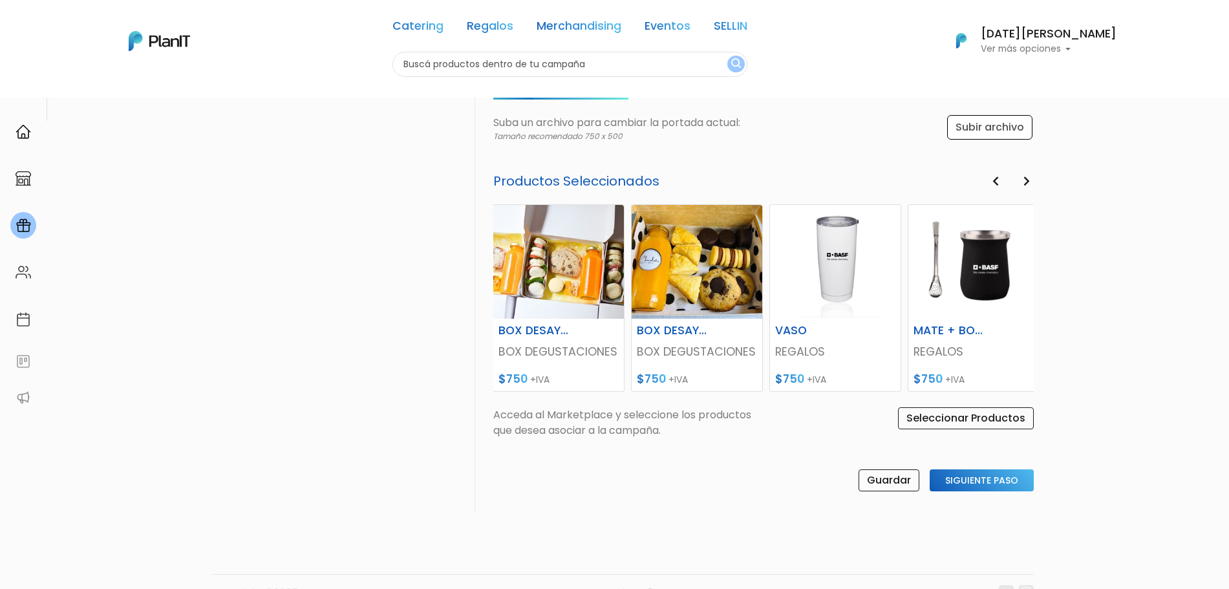
scroll to position [597, 0]
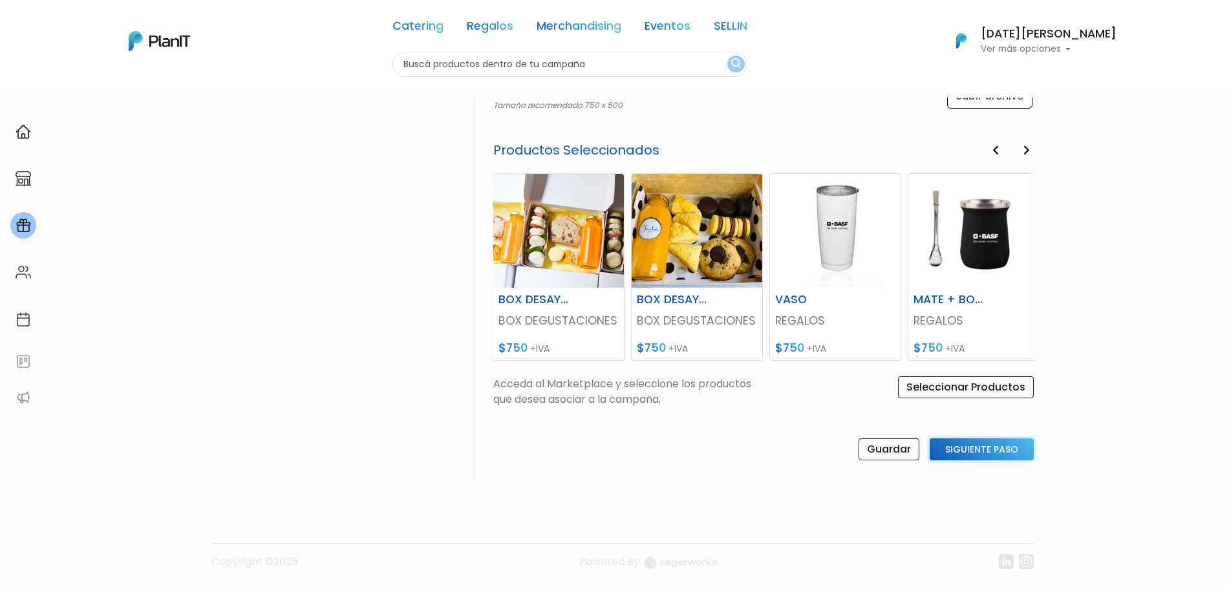
click at [984, 447] on input "Siguiente Paso" at bounding box center [982, 449] width 104 height 22
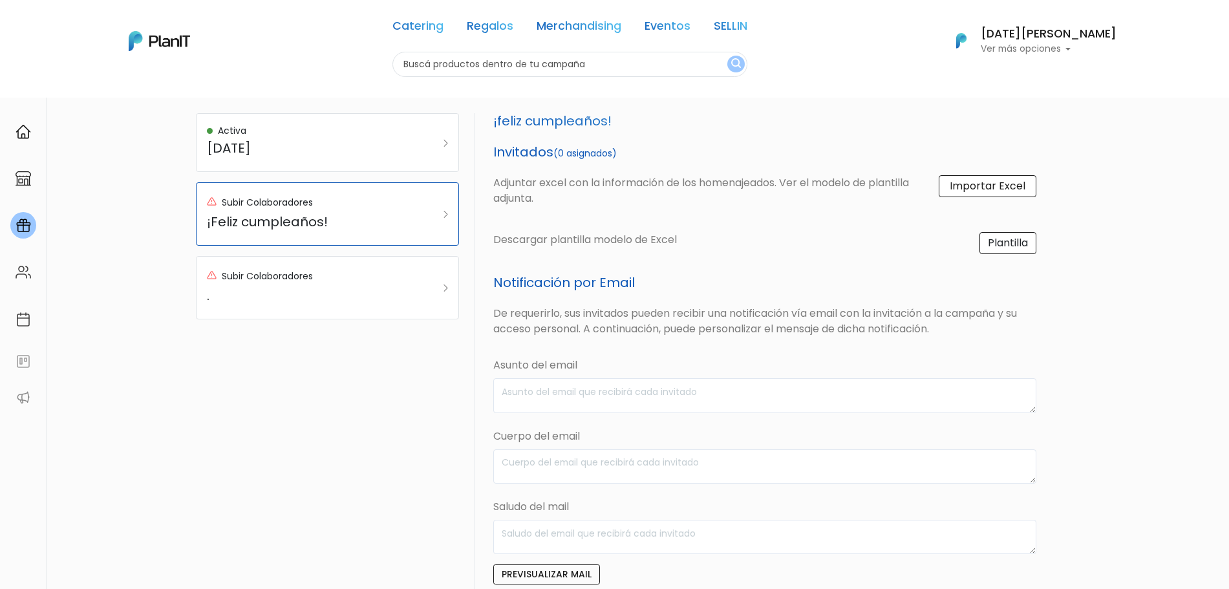
scroll to position [53, 0]
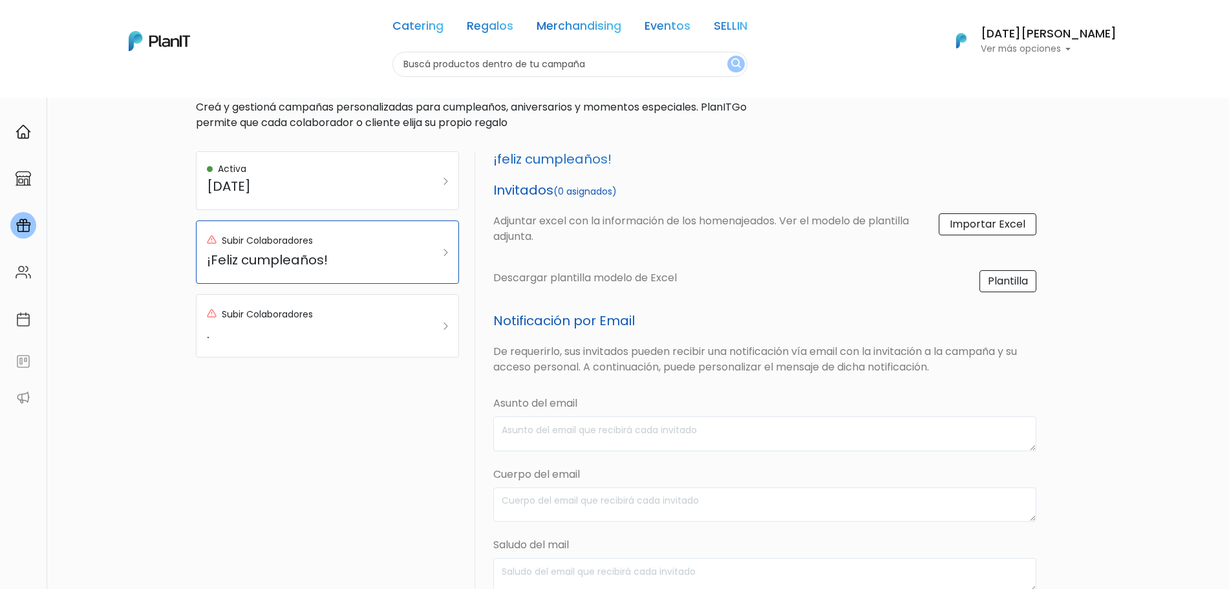
click at [961, 226] on label "Importar Excel" at bounding box center [988, 224] width 98 height 22
click at [0, 0] on input "Importar Excel" at bounding box center [0, 0] width 0 height 0
click at [1092, 45] on p "Ver más opciones" at bounding box center [1049, 49] width 136 height 9
click at [1034, 190] on link "Cerrar Sesión" at bounding box center [1058, 192] width 115 height 26
